Goal: Use online tool/utility: Use online tool/utility

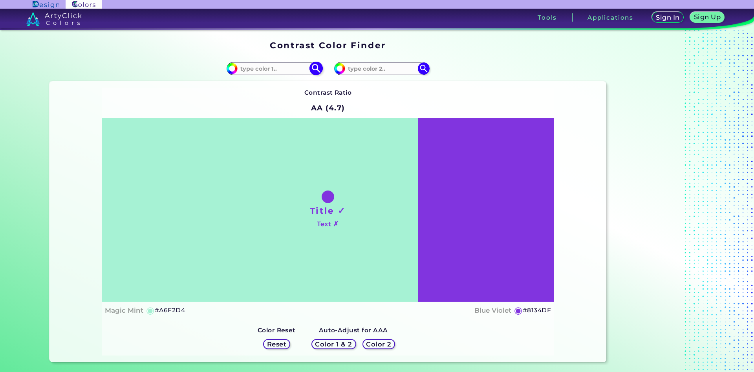
click at [255, 68] on input at bounding box center [274, 68] width 73 height 11
click at [599, 196] on div "Contrast Ratio AA (4.7) Title ✓ Text ✗ Magic Mint ◉ #A6F2D4 Blue Violet ◉ #8134…" at bounding box center [327, 221] width 557 height 281
click at [276, 68] on input at bounding box center [274, 68] width 73 height 11
type input "cd7726"
click at [314, 66] on img at bounding box center [316, 69] width 14 height 14
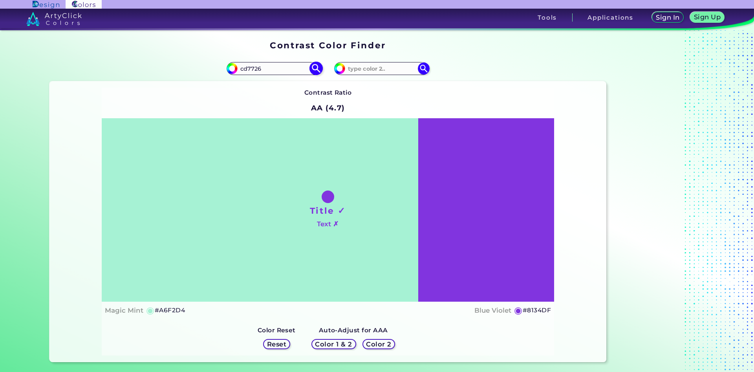
type input "#cd7726"
type input "#CD7726"
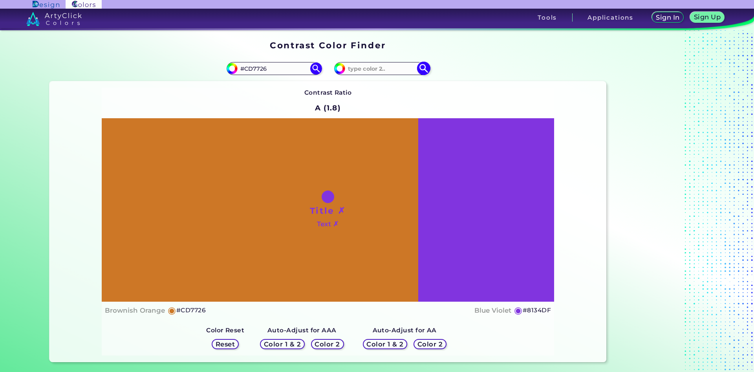
click at [373, 66] on input at bounding box center [381, 68] width 73 height 11
type input "c6742b"
click at [427, 66] on img at bounding box center [424, 69] width 14 height 14
type input "#c6742b"
type input "#C6742B"
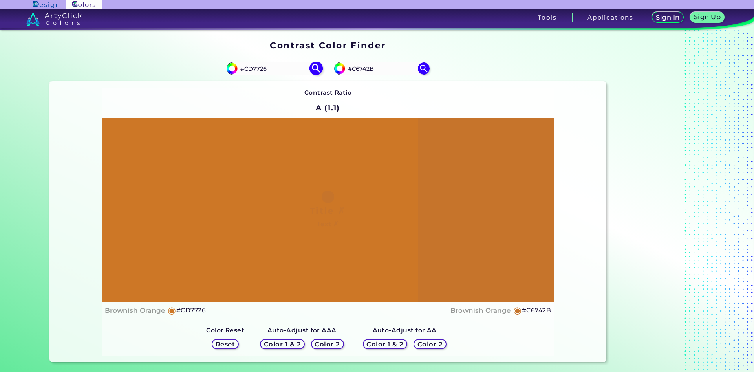
click at [264, 69] on input "#CD7726" at bounding box center [274, 68] width 73 height 11
type input "#CD772b"
click at [314, 66] on img at bounding box center [316, 69] width 14 height 14
type input "#cd772b"
type input "#CD772B"
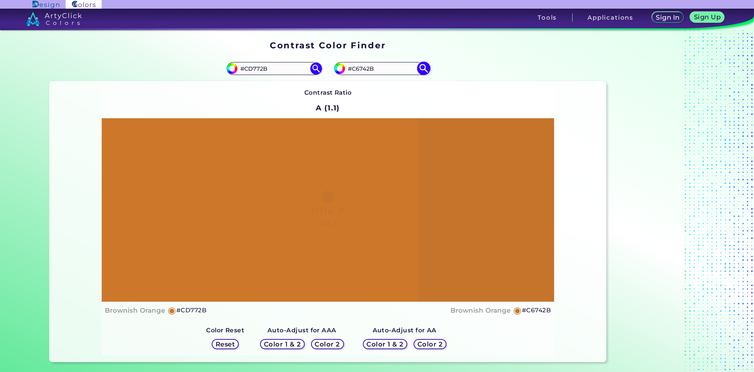
drag, startPoint x: 382, startPoint y: 69, endPoint x: 356, endPoint y: 72, distance: 25.7
click at [356, 72] on input "#C6742B" at bounding box center [381, 68] width 73 height 11
type input "#C46930"
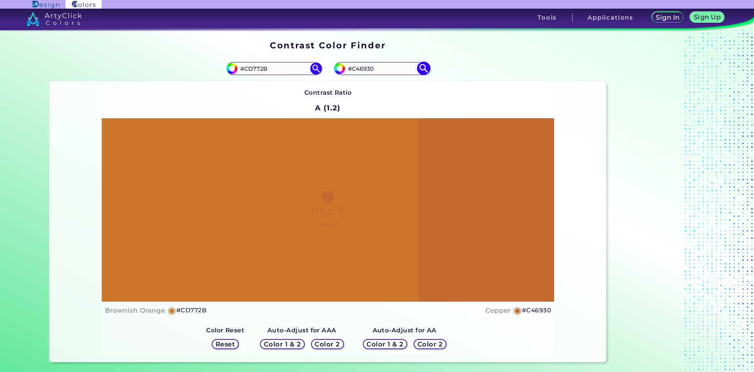
type input "#c46930"
drag, startPoint x: 271, startPoint y: 67, endPoint x: 249, endPoint y: 70, distance: 22.7
click at [249, 70] on input "#CD772B" at bounding box center [274, 68] width 73 height 11
type input "#C6742b"
type input "#c6742b"
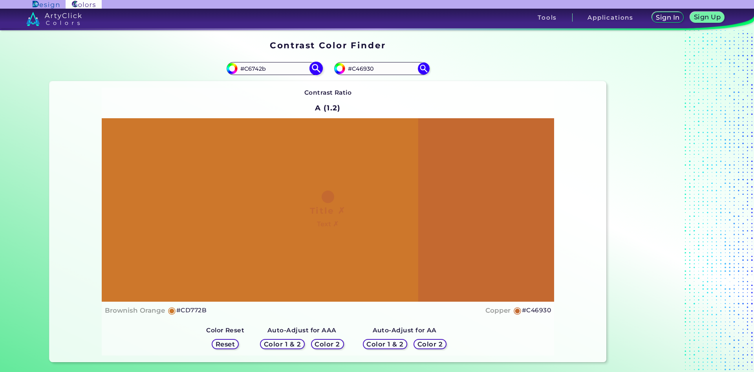
type input "#C6742B"
